Goal: Information Seeking & Learning: Learn about a topic

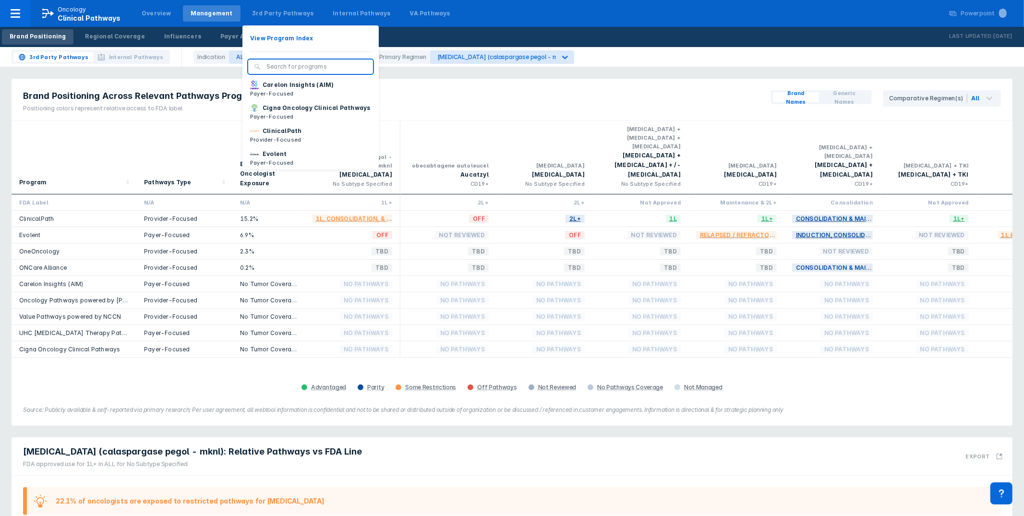
click at [284, 32] on button "View Program Index" at bounding box center [311, 38] width 136 height 14
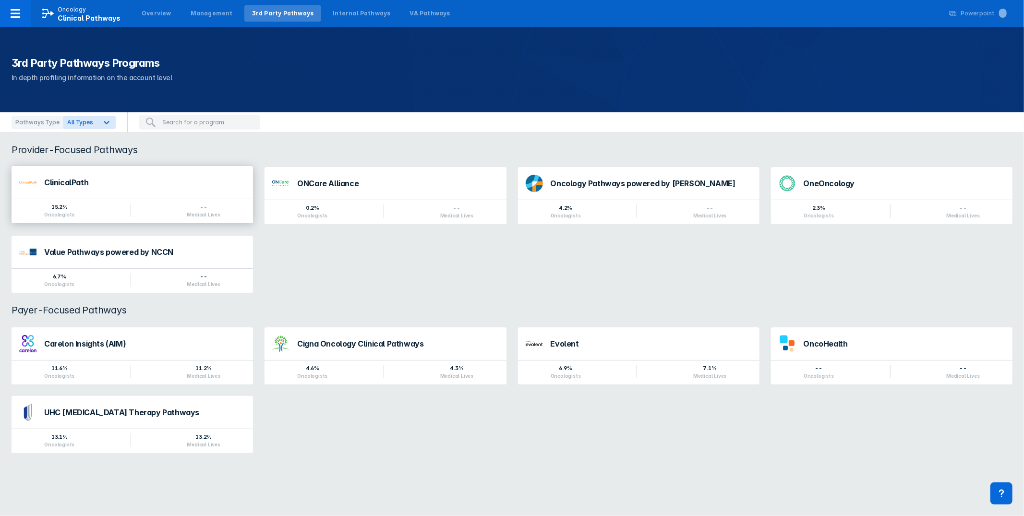
click at [134, 191] on div "ClinicalPath" at bounding box center [144, 185] width 201 height 12
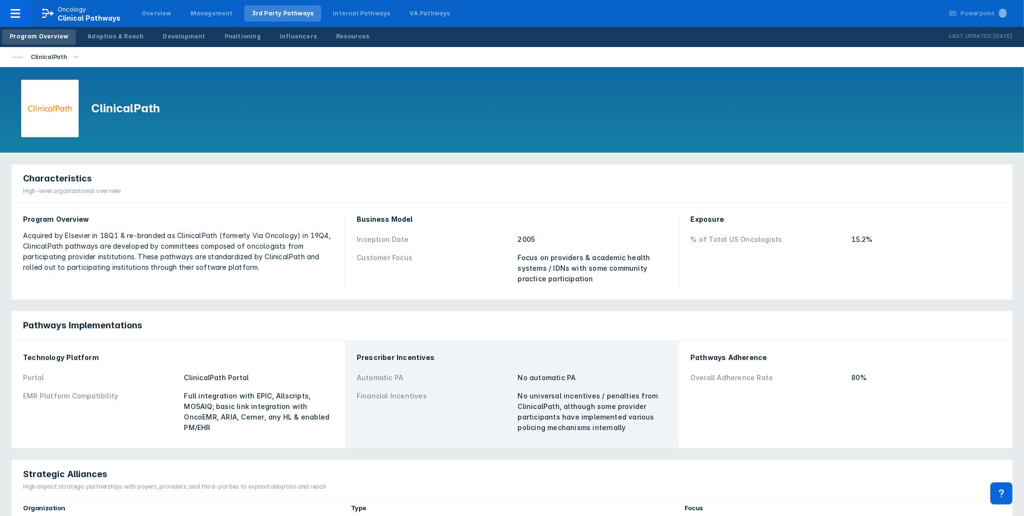
click at [439, 86] on div "ClinicalPath" at bounding box center [512, 109] width 1024 height 85
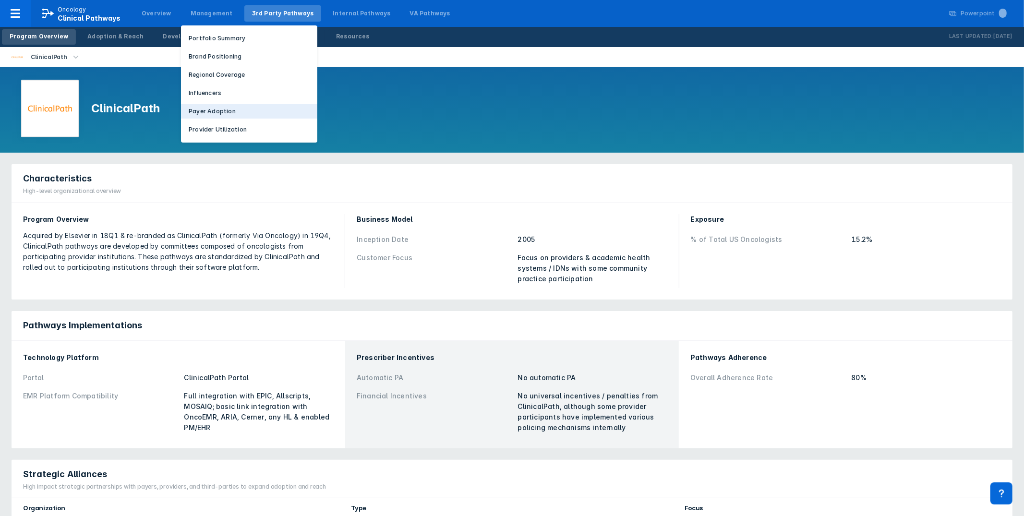
click at [212, 109] on p "Payer Adoption" at bounding box center [212, 111] width 47 height 9
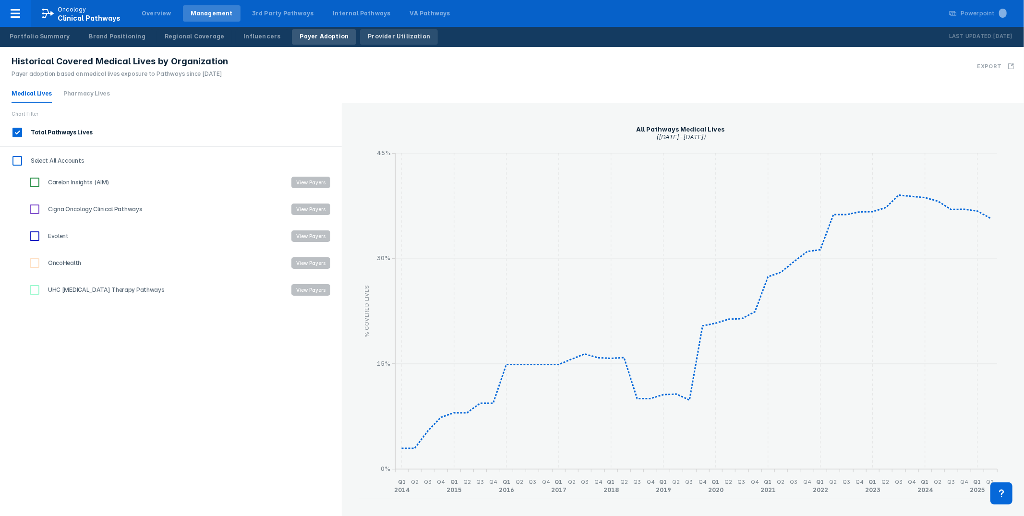
click at [395, 39] on div "Provider Utilization" at bounding box center [399, 36] width 62 height 9
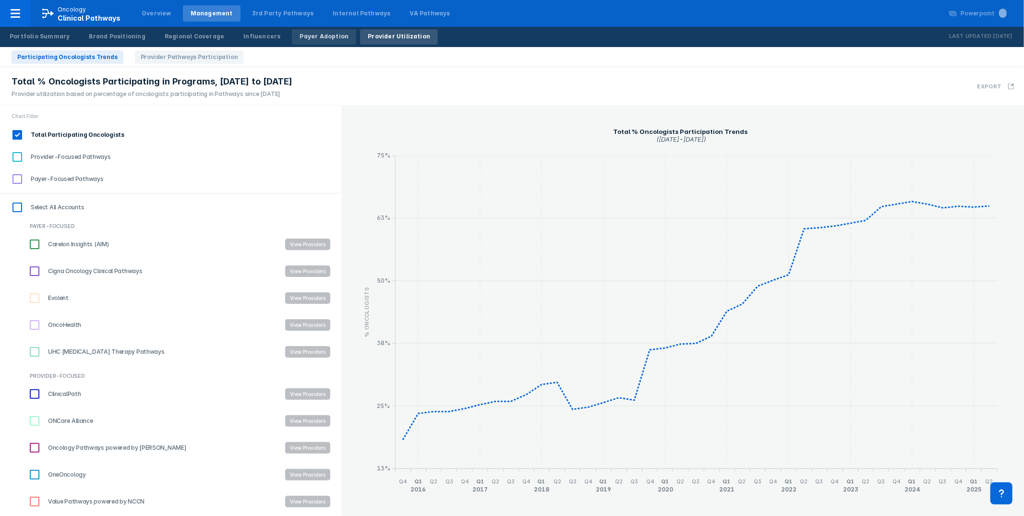
click at [316, 35] on div "Payer Adoption" at bounding box center [324, 36] width 49 height 9
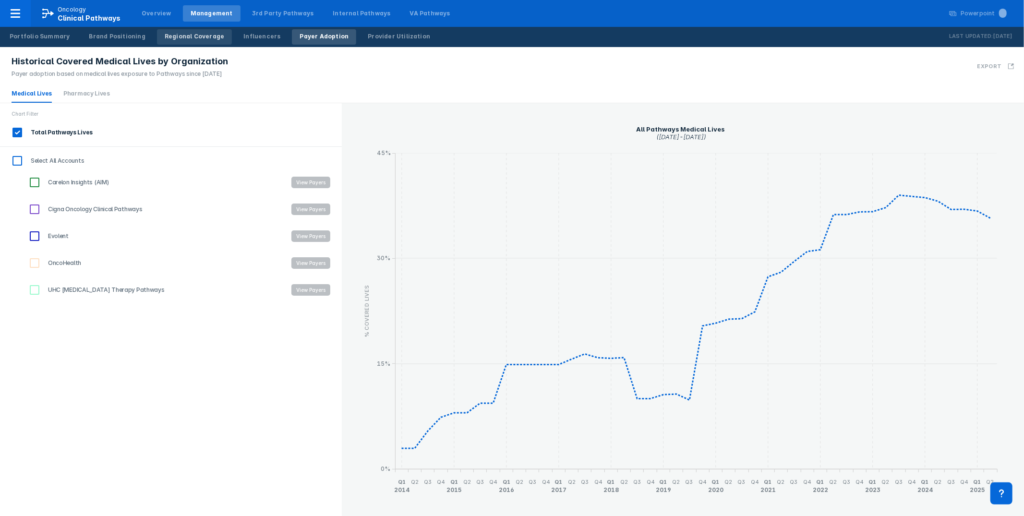
click at [184, 33] on div "Regional Coverage" at bounding box center [195, 36] width 60 height 9
